Goal: Task Accomplishment & Management: Complete application form

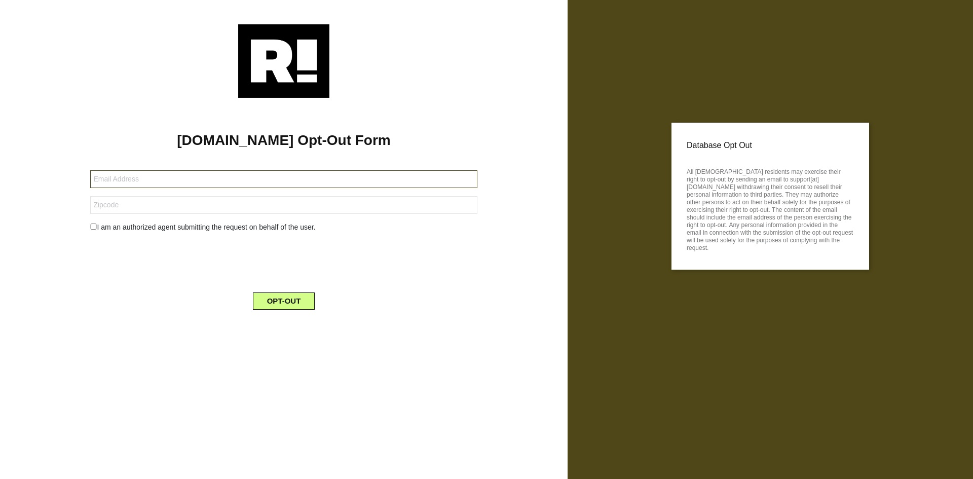
drag, startPoint x: 155, startPoint y: 181, endPoint x: 217, endPoint y: 163, distance: 64.6
click at [155, 181] on input "text" at bounding box center [283, 179] width 387 height 18
paste input "[EMAIL_ADDRESS][DOMAIN_NAME]"
type input "[EMAIL_ADDRESS][DOMAIN_NAME]"
click at [124, 208] on input "text" at bounding box center [283, 205] width 387 height 18
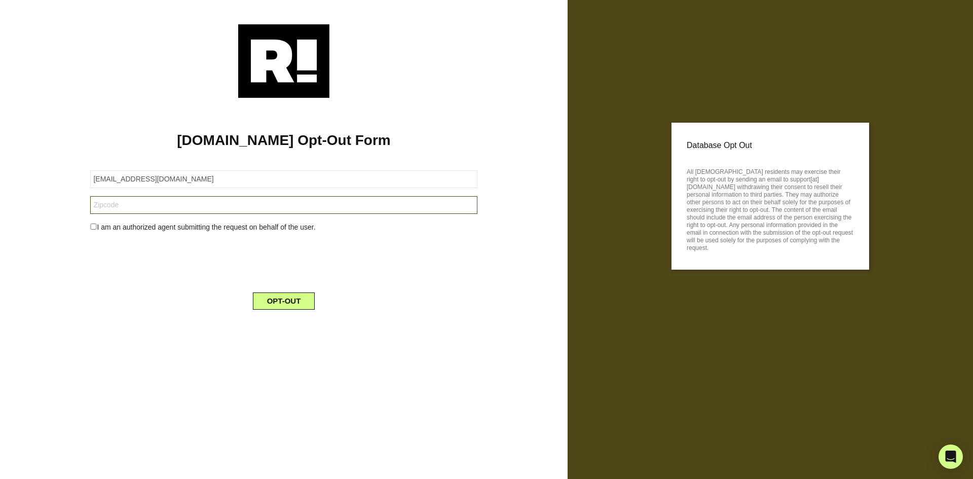
paste input "11706"
type input "11706"
click at [94, 228] on input "checkbox" at bounding box center [93, 227] width 7 height 6
click at [93, 230] on div "I am an authorized agent submitting the request on behalf of the user." at bounding box center [284, 227] width 402 height 11
click at [95, 227] on input "checkbox" at bounding box center [93, 227] width 7 height 6
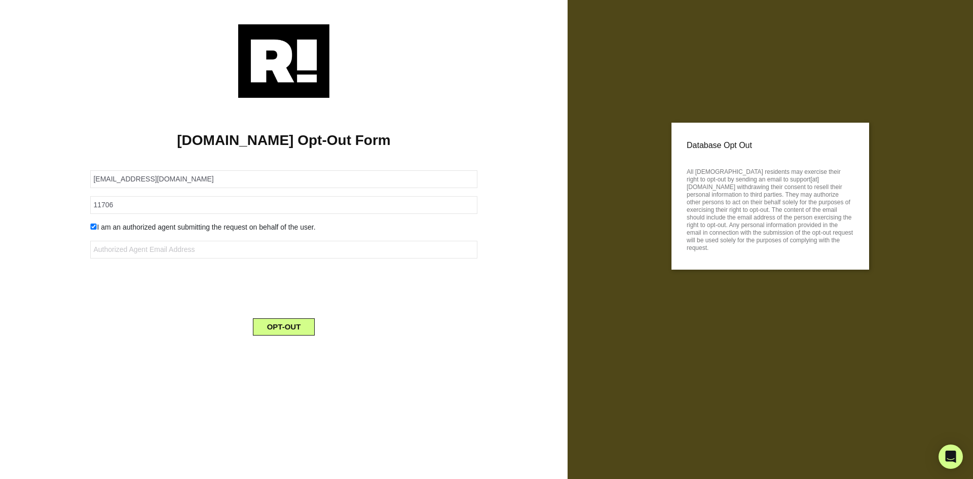
checkbox input "false"
click at [292, 299] on button "OPT-OUT" at bounding box center [284, 300] width 62 height 17
